Goal: Submit feedback/report problem

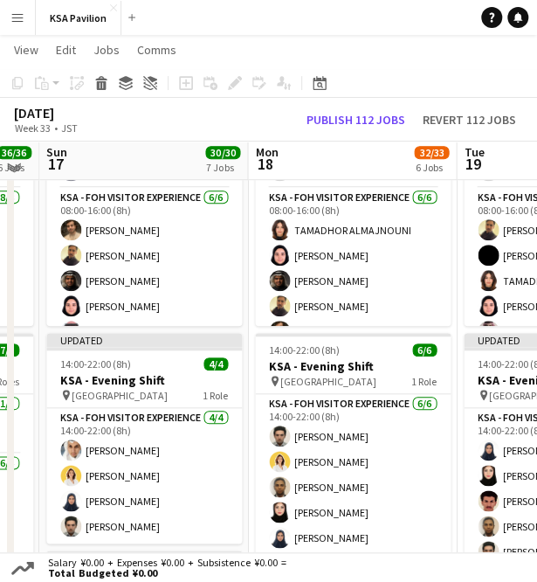
scroll to position [78, 0]
